Goal: Navigation & Orientation: Find specific page/section

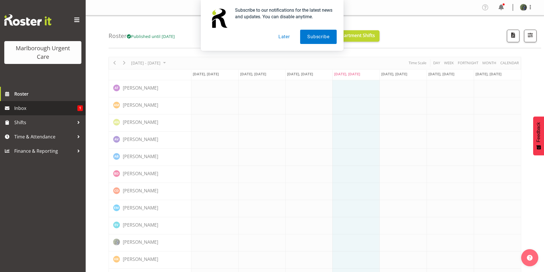
click at [33, 107] on span "Inbox" at bounding box center [45, 108] width 63 height 9
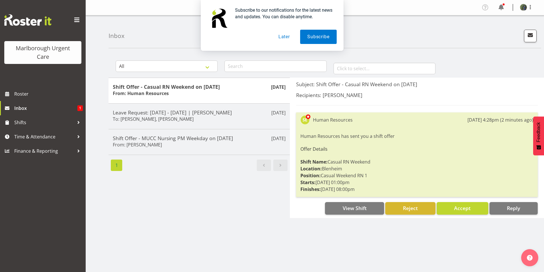
click at [285, 39] on button "Later" at bounding box center [285, 37] width 26 height 14
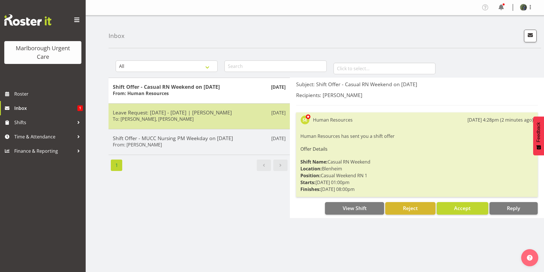
click at [207, 121] on div "Leave Request: [DATE] - [DATE] | [PERSON_NAME] To: [PERSON_NAME], [PERSON_NAME]" at bounding box center [199, 116] width 173 height 14
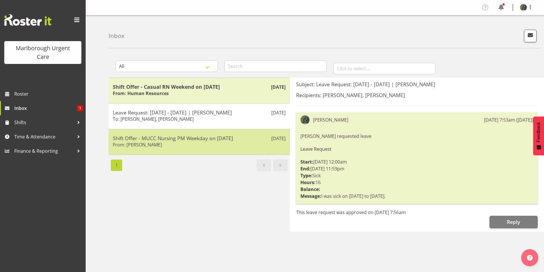
click at [202, 138] on h5 "Shift Offer - MUCC Nursing PM Weekday on [DATE]" at bounding box center [199, 138] width 173 height 6
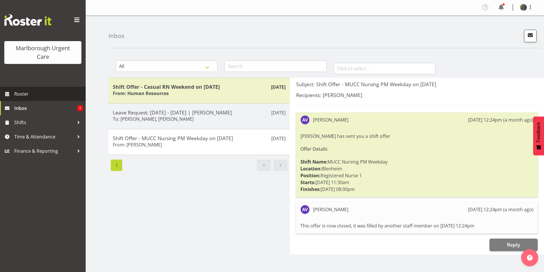
click at [35, 98] on span "Roster" at bounding box center [48, 94] width 69 height 9
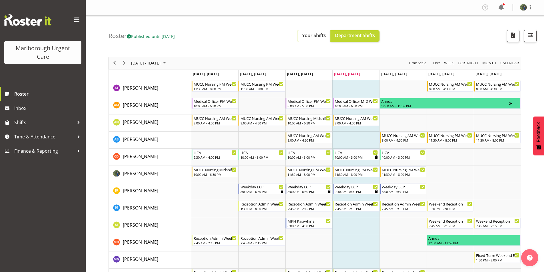
click at [319, 37] on span "Your Shifts" at bounding box center [314, 35] width 24 height 6
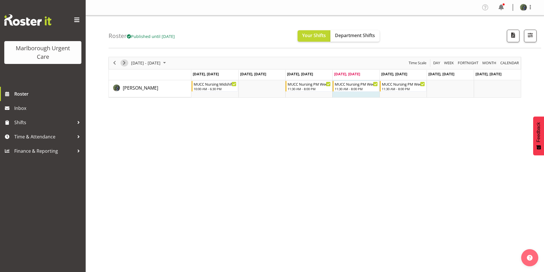
click at [123, 64] on span "Next" at bounding box center [124, 62] width 7 height 7
click at [168, 63] on span "October 2025" at bounding box center [164, 62] width 7 height 7
click at [234, 151] on div "October 13 - 19, 2025 Today Day Week Fortnight Month calendar Month Agenda Time…" at bounding box center [327, 167] width 436 height 229
click at [465, 63] on span "Fortnight" at bounding box center [469, 62] width 22 height 7
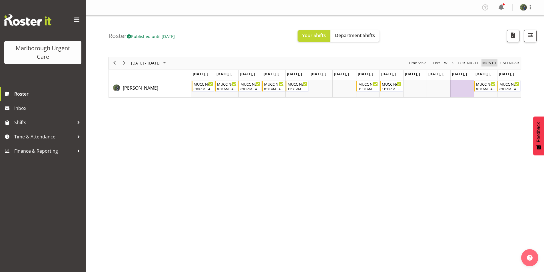
click at [486, 65] on span "Month" at bounding box center [489, 62] width 15 height 7
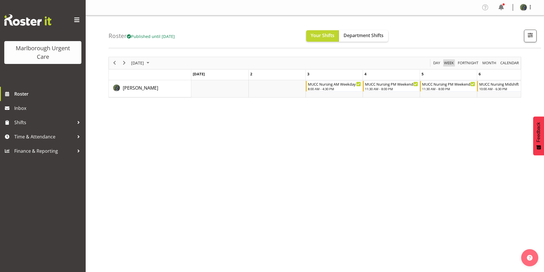
click at [451, 61] on span "Week" at bounding box center [449, 62] width 11 height 7
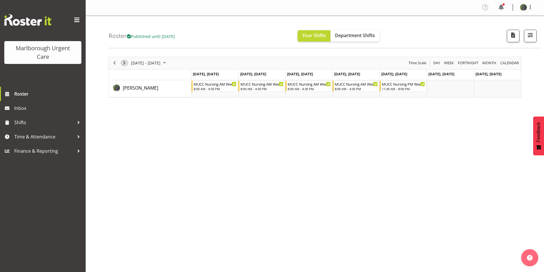
click at [124, 62] on span "Next" at bounding box center [124, 62] width 7 height 7
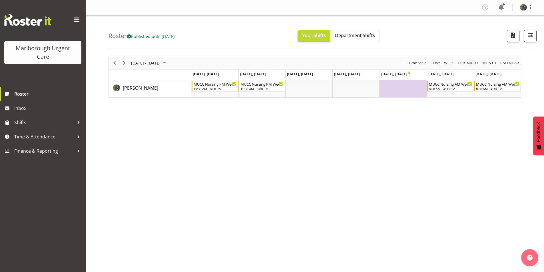
click at [351, 35] on span "Department Shifts" at bounding box center [355, 35] width 40 height 6
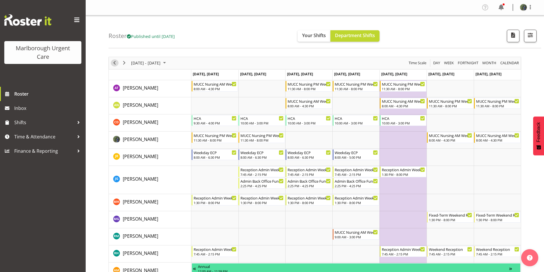
click at [115, 64] on span "Previous" at bounding box center [114, 62] width 7 height 7
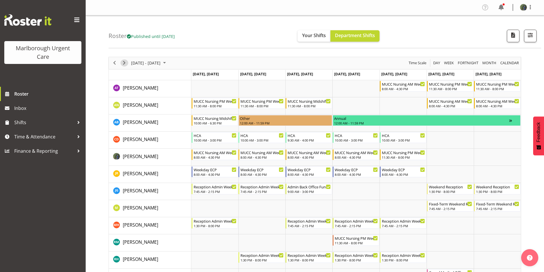
click at [124, 64] on span "Next" at bounding box center [124, 62] width 7 height 7
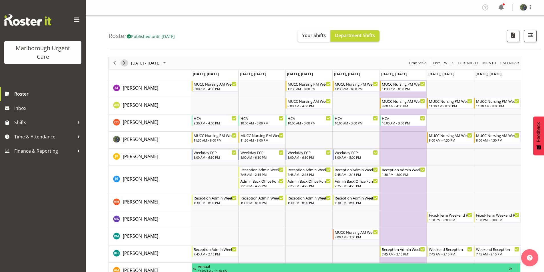
click at [123, 64] on span "Next" at bounding box center [124, 62] width 7 height 7
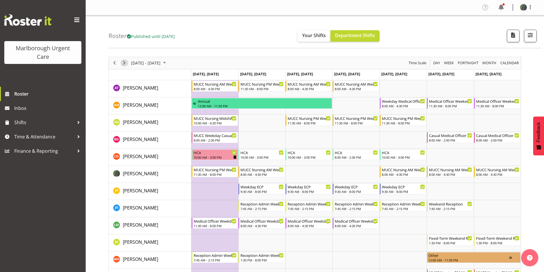
click at [126, 64] on span "Next" at bounding box center [124, 62] width 7 height 7
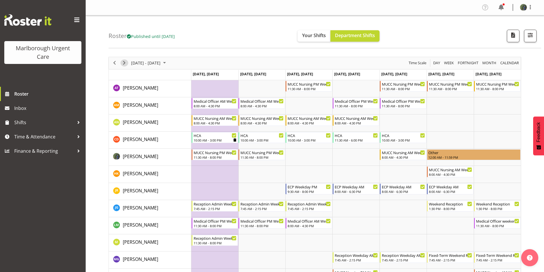
click at [125, 63] on span "Next" at bounding box center [124, 62] width 7 height 7
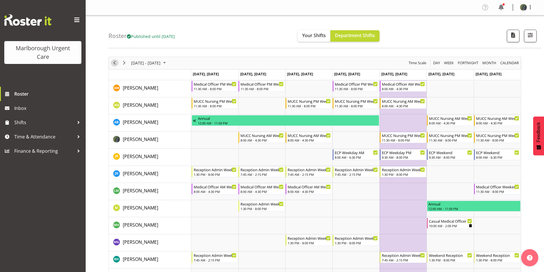
click at [116, 63] on span "Previous" at bounding box center [114, 62] width 7 height 7
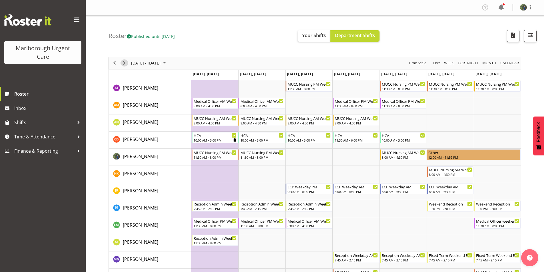
click at [122, 62] on span "Next" at bounding box center [124, 62] width 7 height 7
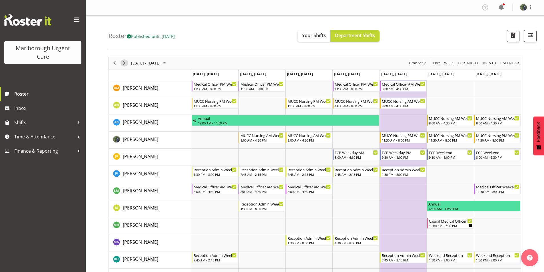
click at [121, 63] on span "Next" at bounding box center [124, 62] width 7 height 7
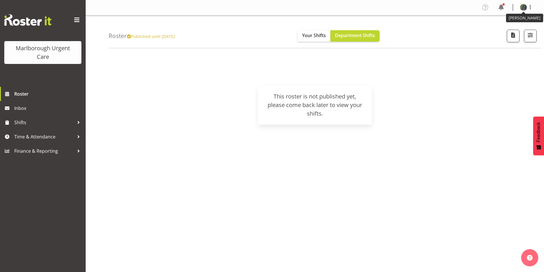
click at [524, 7] on img at bounding box center [523, 7] width 7 height 7
click at [498, 28] on link "Log Out" at bounding box center [506, 30] width 55 height 10
